Goal: Task Accomplishment & Management: Manage account settings

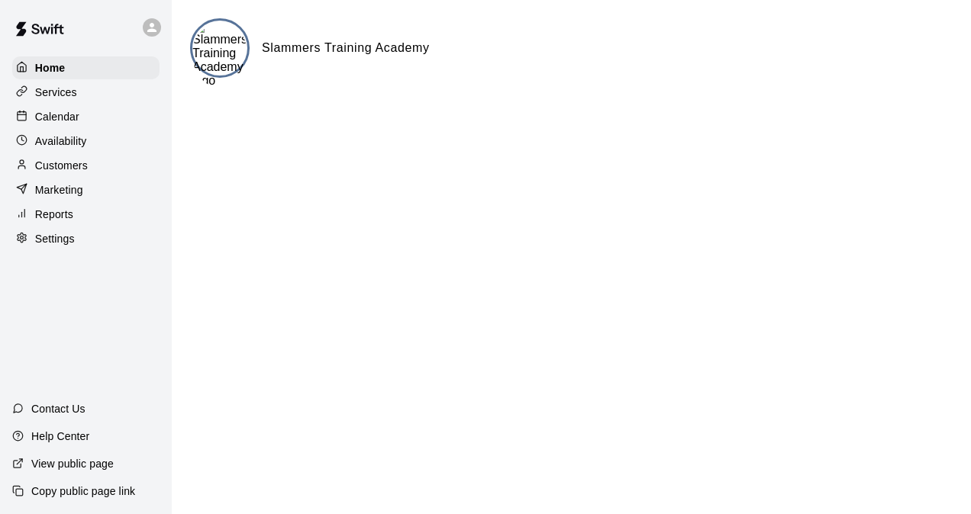
click at [60, 243] on p "Settings" at bounding box center [55, 238] width 40 height 15
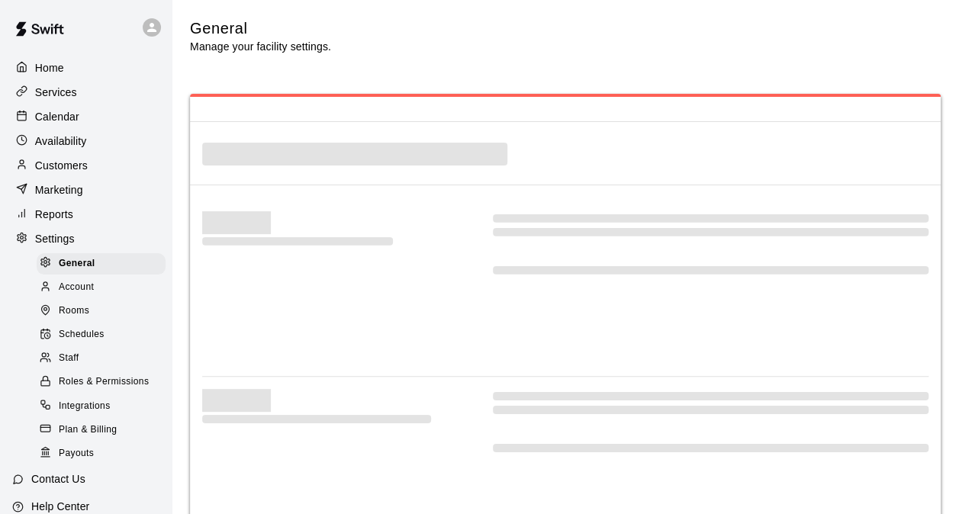
select select "**"
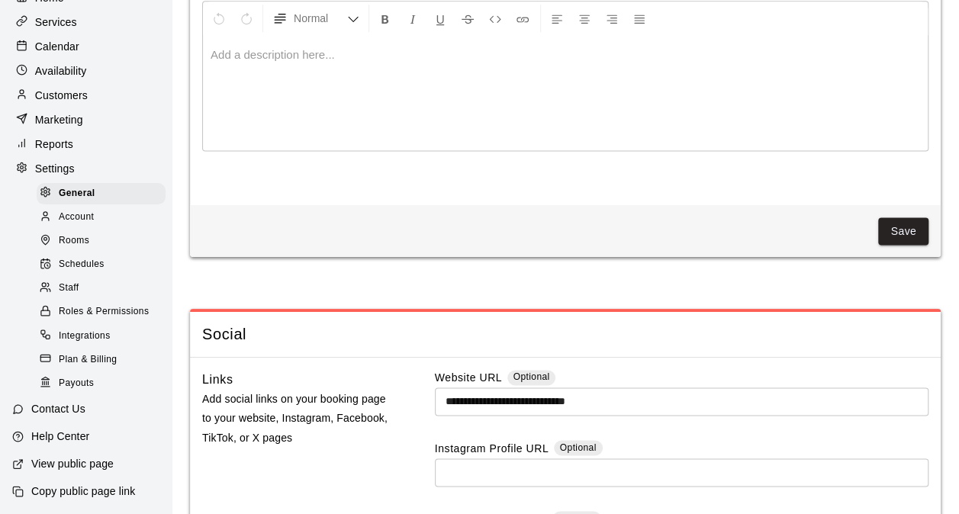
scroll to position [3587, 0]
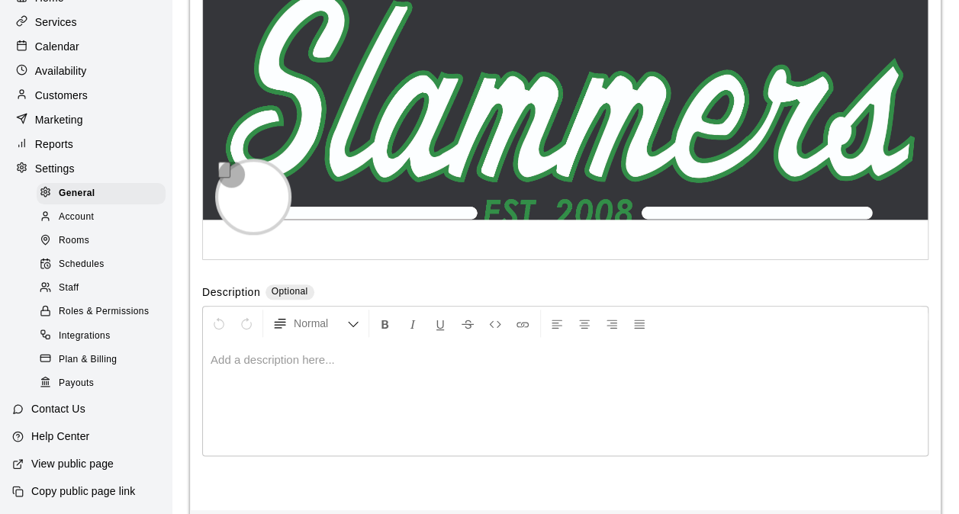
click at [231, 178] on button "button" at bounding box center [224, 170] width 12 height 16
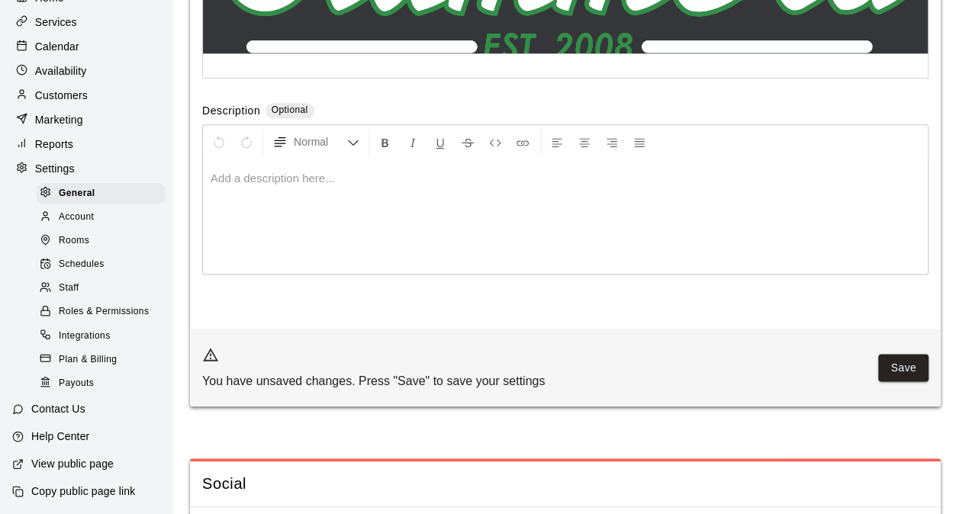
scroll to position [3816, 0]
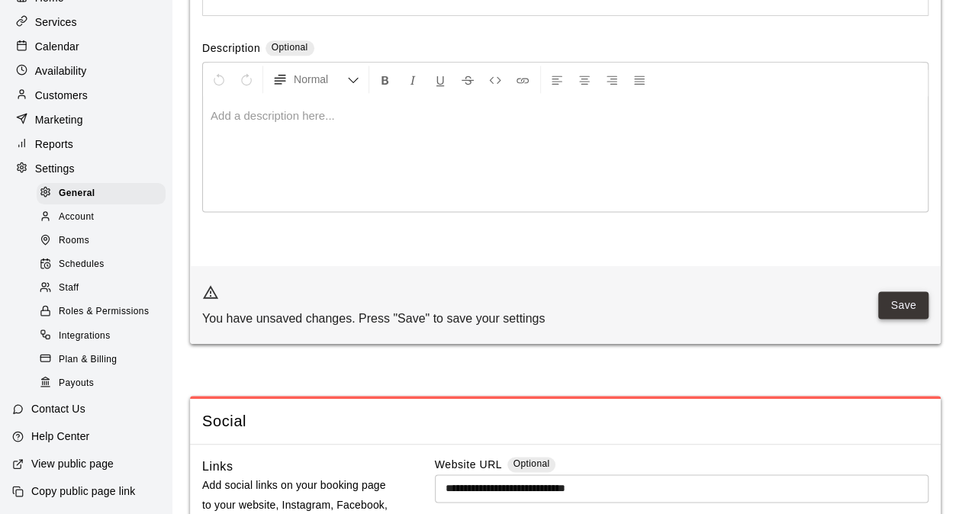
click at [904, 320] on button "Save" at bounding box center [904, 306] width 50 height 28
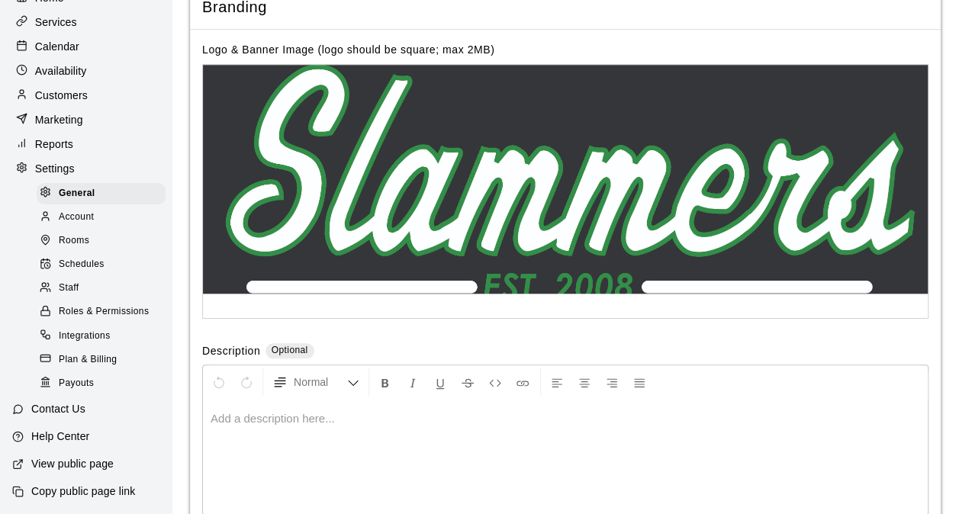
scroll to position [3435, 0]
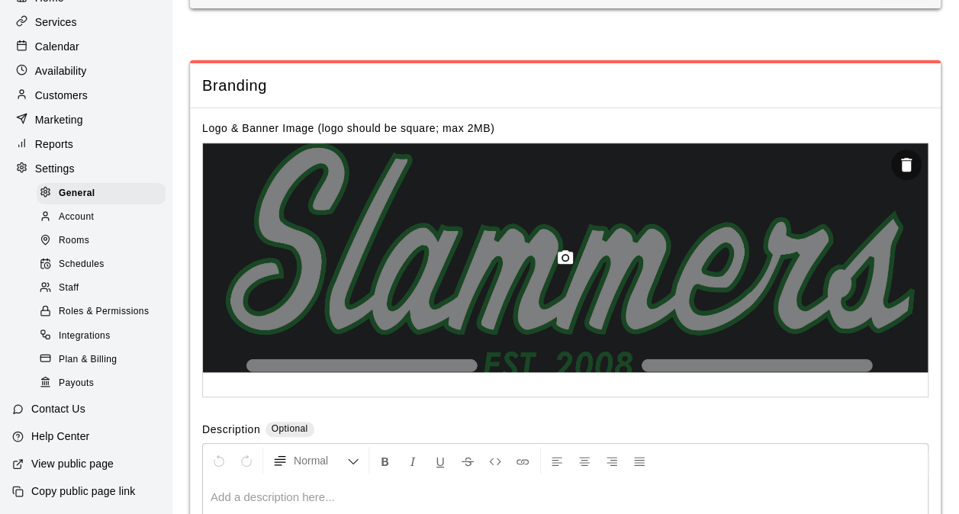
click at [563, 267] on icon "button" at bounding box center [565, 258] width 18 height 18
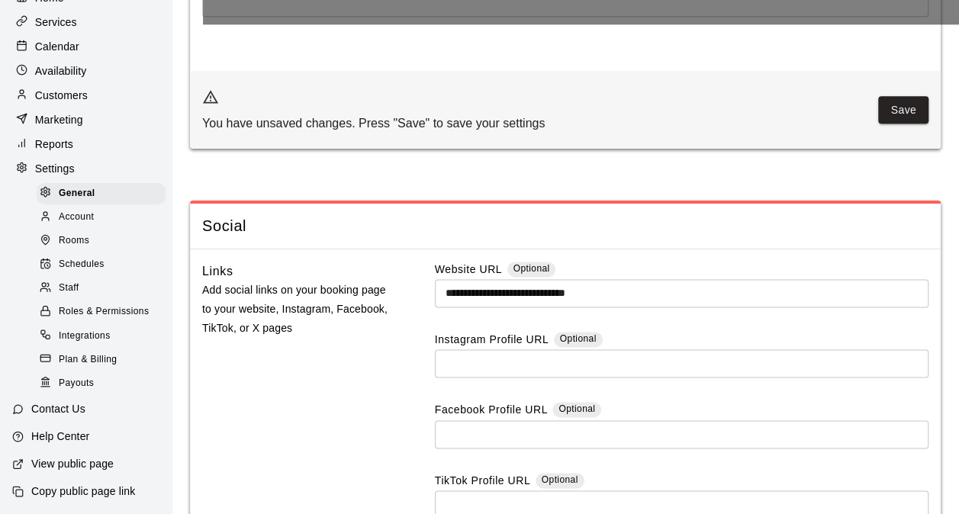
scroll to position [3816, 0]
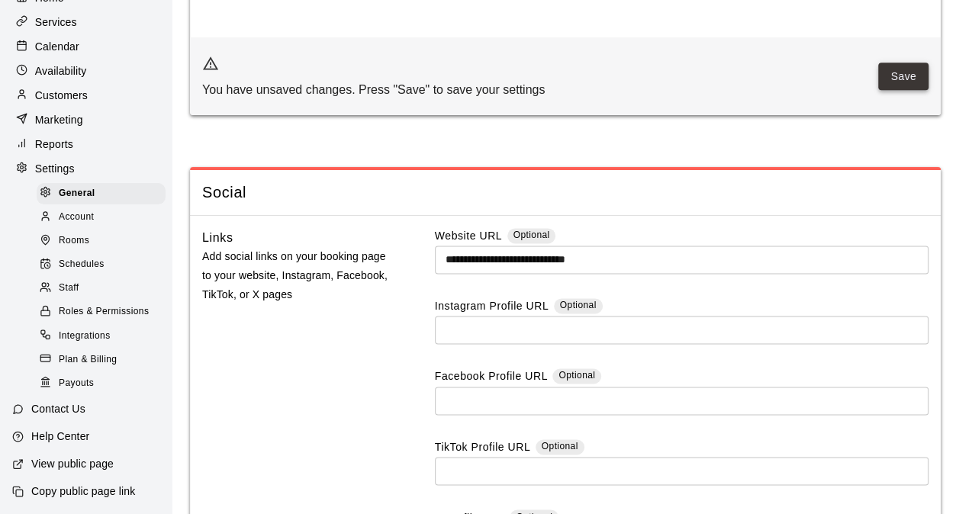
click at [901, 91] on button "Save" at bounding box center [904, 77] width 50 height 28
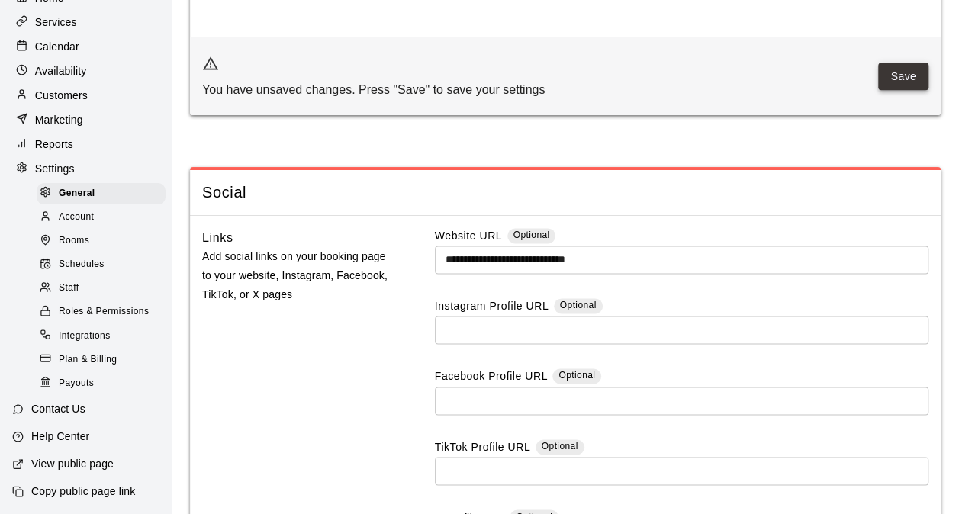
click at [903, 91] on button "Save" at bounding box center [904, 77] width 50 height 28
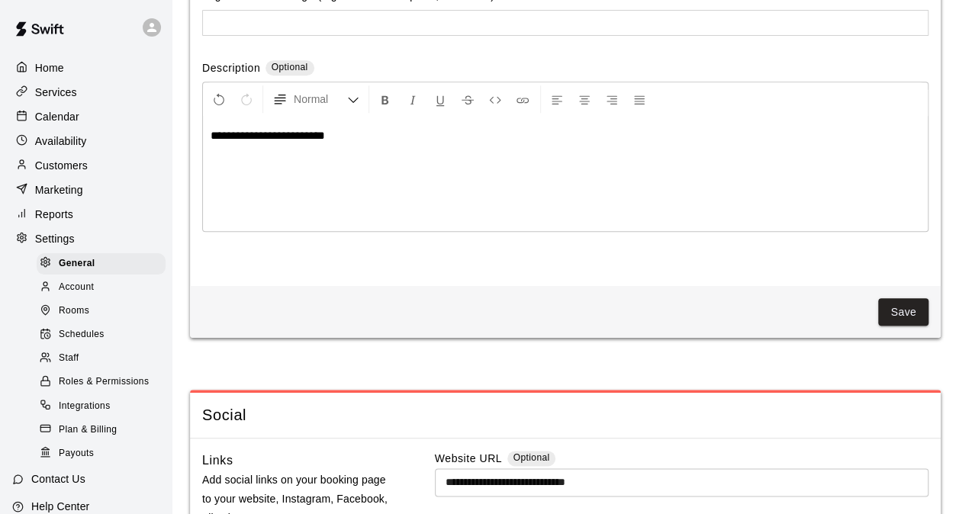
scroll to position [3282, 0]
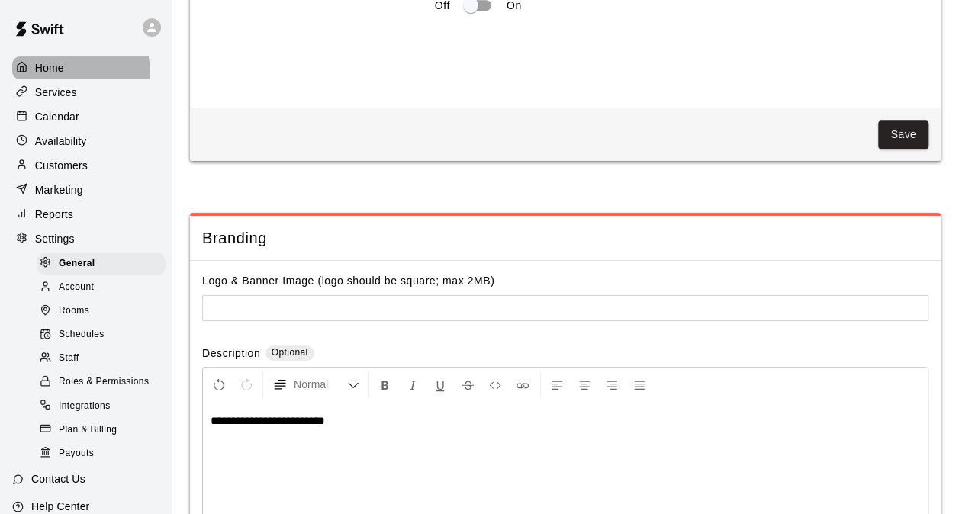
click at [64, 73] on p "Home" at bounding box center [49, 67] width 29 height 15
